Goal: Task Accomplishment & Management: Manage account settings

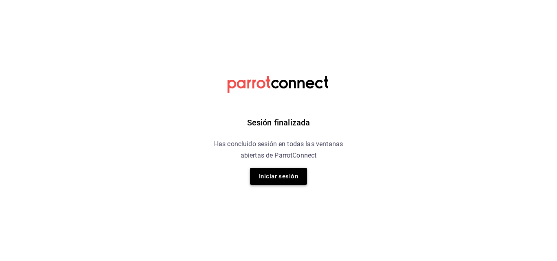
click at [273, 181] on button "Iniciar sesión" at bounding box center [278, 176] width 57 height 17
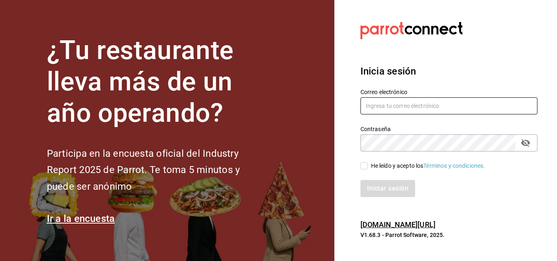
click at [425, 100] on input "text" at bounding box center [448, 105] width 177 height 17
type input "virginia.carrillo@costeno.com"
click at [373, 167] on div "He leído y acepto los Términos y condiciones." at bounding box center [428, 166] width 114 height 9
click at [368, 167] on input "He leído y acepto los Términos y condiciones." at bounding box center [363, 165] width 7 height 7
checkbox input "true"
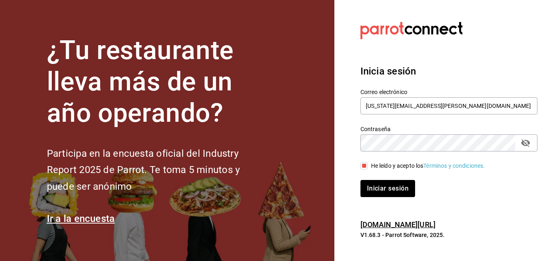
click at [373, 177] on div "Iniciar sesión" at bounding box center [443, 183] width 187 height 27
click at [375, 184] on button "Iniciar sesión" at bounding box center [387, 188] width 55 height 17
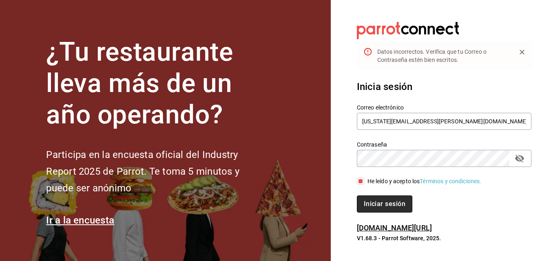
click at [395, 205] on button "Iniciar sesión" at bounding box center [384, 204] width 55 height 17
click at [517, 161] on icon "passwordField" at bounding box center [519, 159] width 9 height 8
click at [390, 205] on button "Iniciar sesión" at bounding box center [384, 204] width 55 height 17
click at [406, 122] on input "virginia.carrillo@costeno.com" at bounding box center [444, 121] width 174 height 17
type input "virginia.carrillo@grupocosteno.com"
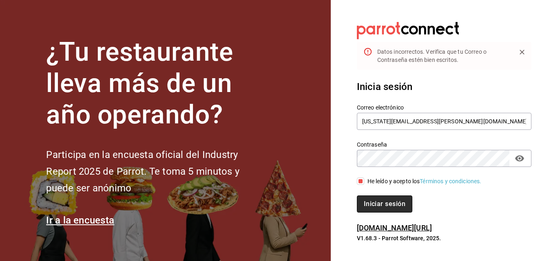
click at [387, 207] on button "Iniciar sesión" at bounding box center [384, 204] width 55 height 17
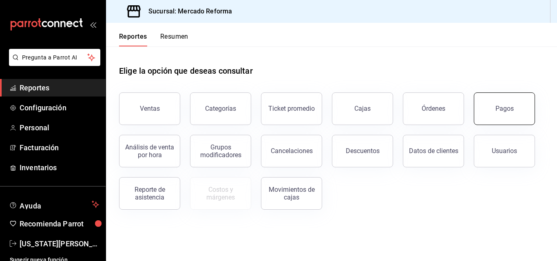
click at [486, 118] on button "Pagos" at bounding box center [504, 109] width 61 height 33
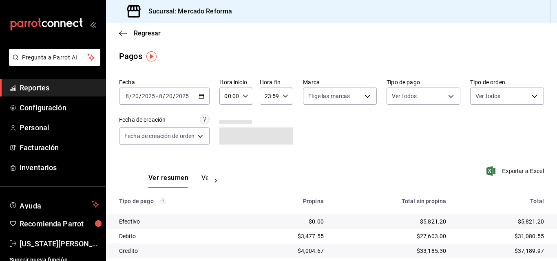
click at [207, 95] on div "[DATE] [DATE] - [DATE] [DATE]" at bounding box center [164, 96] width 90 height 17
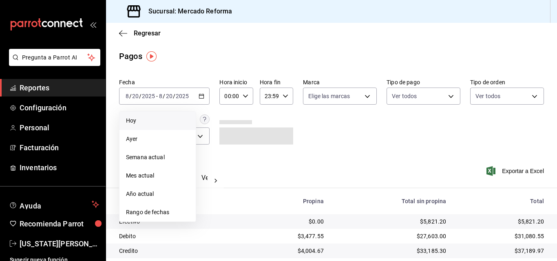
click at [161, 120] on span "Hoy" at bounding box center [157, 121] width 63 height 9
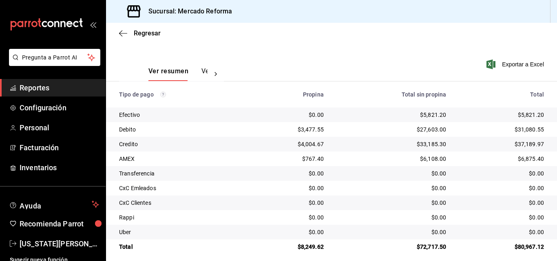
scroll to position [113, 0]
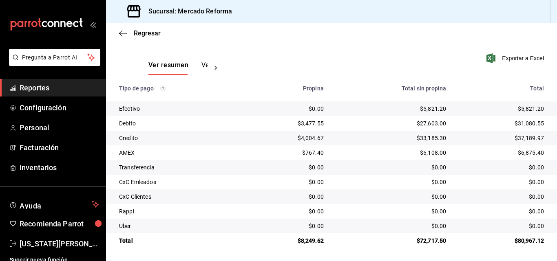
click at [78, 88] on span "Reportes" at bounding box center [59, 87] width 79 height 11
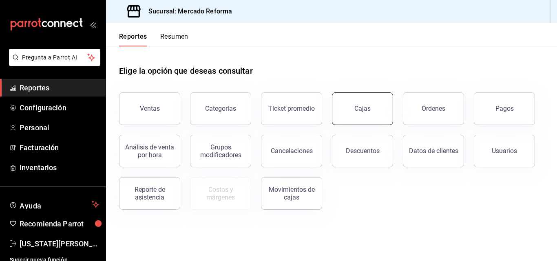
click at [387, 119] on button "Cajas" at bounding box center [362, 109] width 61 height 33
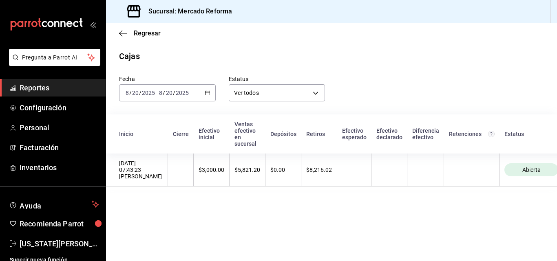
click at [15, 90] on icon "mailbox folders" at bounding box center [13, 88] width 7 height 7
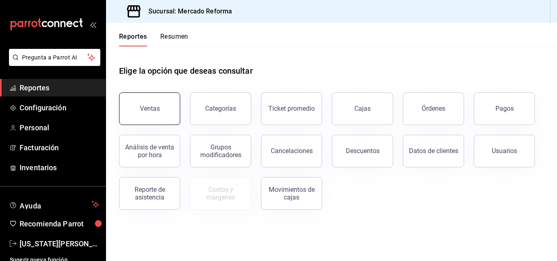
click at [167, 112] on button "Ventas" at bounding box center [149, 109] width 61 height 33
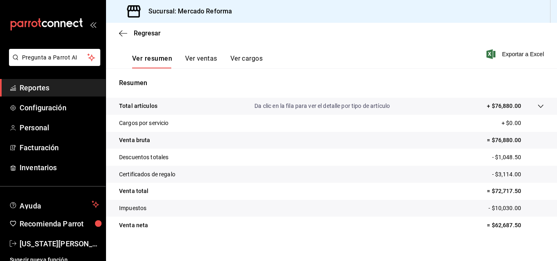
scroll to position [122, 0]
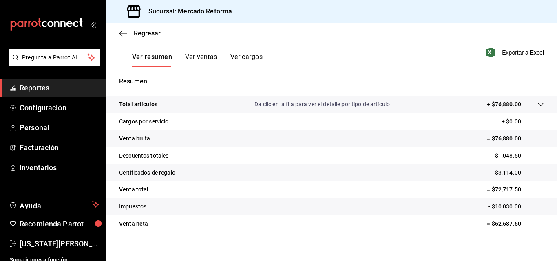
click at [493, 152] on p "- $1,048.50" at bounding box center [518, 156] width 52 height 9
click at [492, 157] on p "- $1,048.50" at bounding box center [518, 156] width 52 height 9
click at [56, 92] on span "Reportes" at bounding box center [59, 87] width 79 height 11
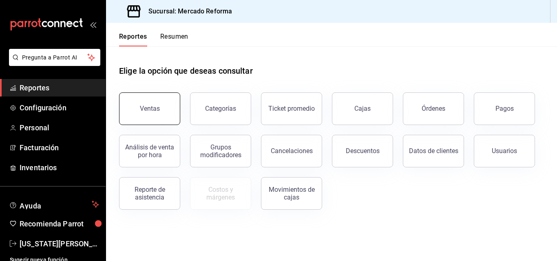
click at [125, 106] on button "Ventas" at bounding box center [149, 109] width 61 height 33
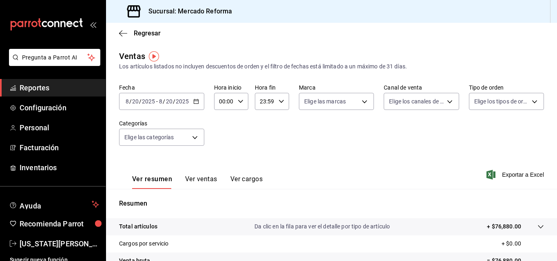
click at [125, 106] on div "[DATE] [DATE] - [DATE] [DATE]" at bounding box center [161, 101] width 85 height 17
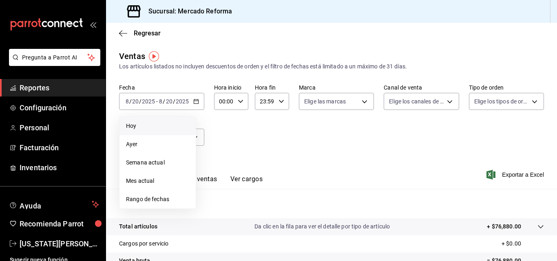
click at [126, 123] on span "Hoy" at bounding box center [157, 126] width 63 height 9
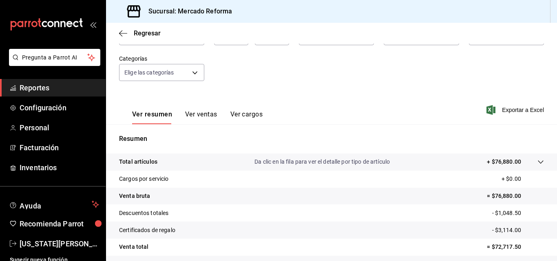
scroll to position [129, 0]
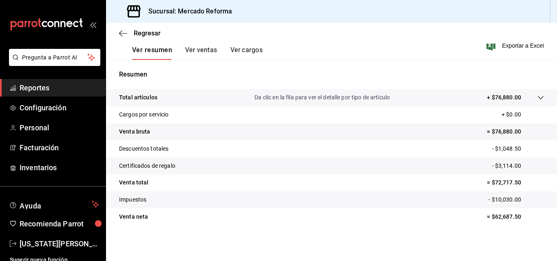
click at [33, 86] on span "Reportes" at bounding box center [59, 87] width 79 height 11
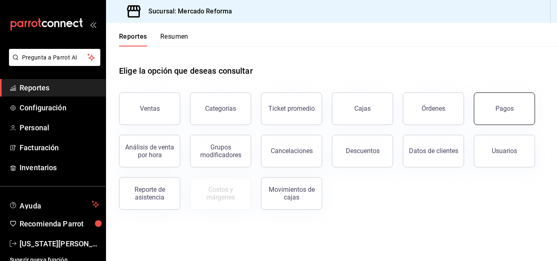
click at [525, 104] on button "Pagos" at bounding box center [504, 109] width 61 height 33
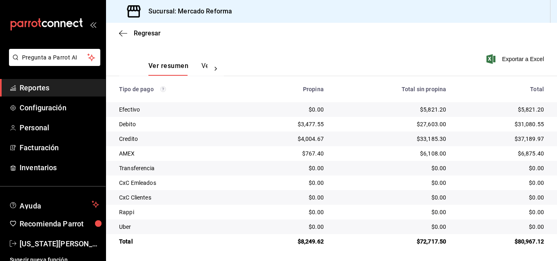
scroll to position [113, 0]
click at [47, 86] on span "Reportes" at bounding box center [59, 87] width 79 height 11
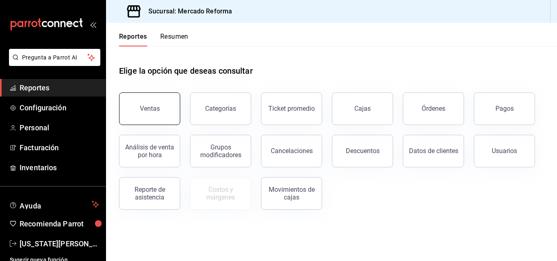
click at [140, 119] on button "Ventas" at bounding box center [149, 109] width 61 height 33
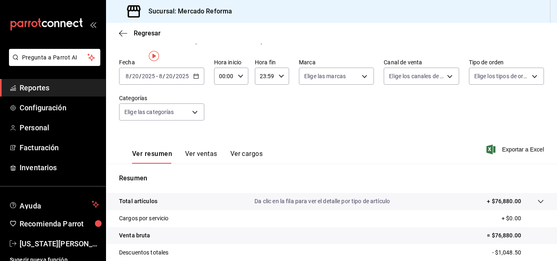
scroll to position [129, 0]
